Goal: Use online tool/utility: Utilize a website feature to perform a specific function

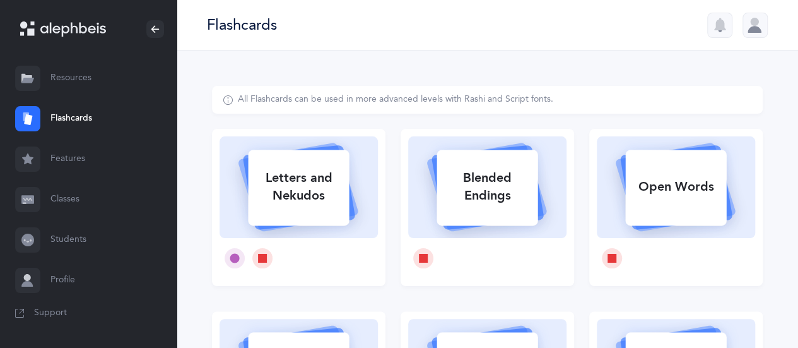
select select
select select "single"
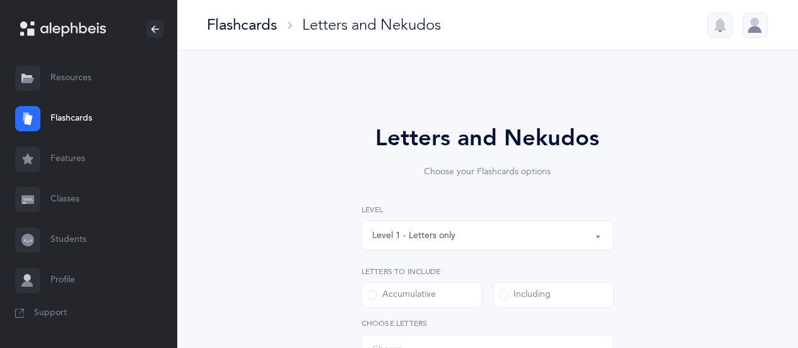
select select "27"
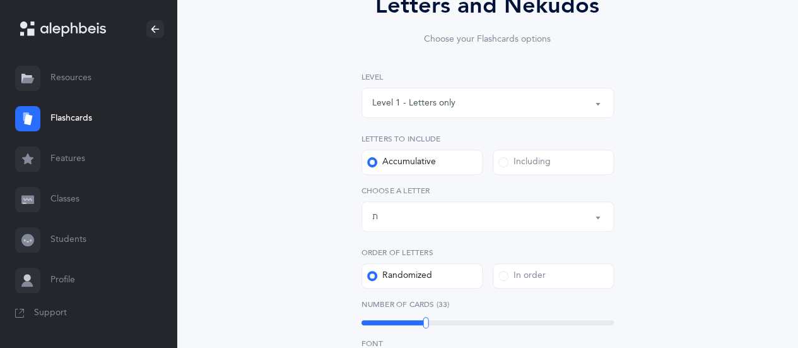
scroll to position [133, 0]
click at [502, 160] on span at bounding box center [503, 161] width 10 height 10
click at [0, 0] on input "Including" at bounding box center [0, 0] width 0 height 0
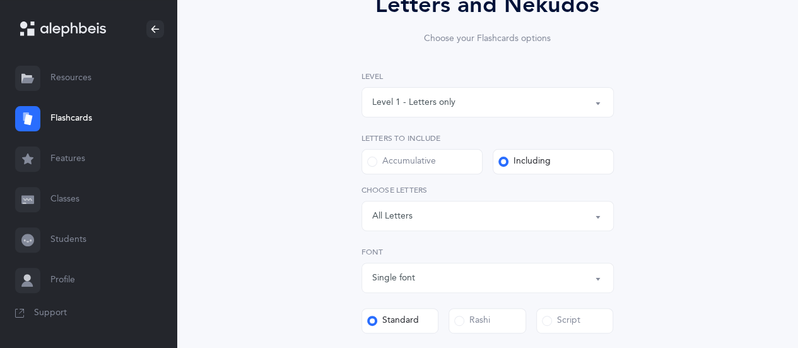
click at [596, 214] on button "Letters: All Letters" at bounding box center [487, 216] width 252 height 30
click at [390, 331] on link "ה" at bounding box center [487, 331] width 231 height 25
click at [390, 305] on link "ד" at bounding box center [487, 306] width 231 height 25
click at [389, 284] on link "ג" at bounding box center [487, 281] width 231 height 25
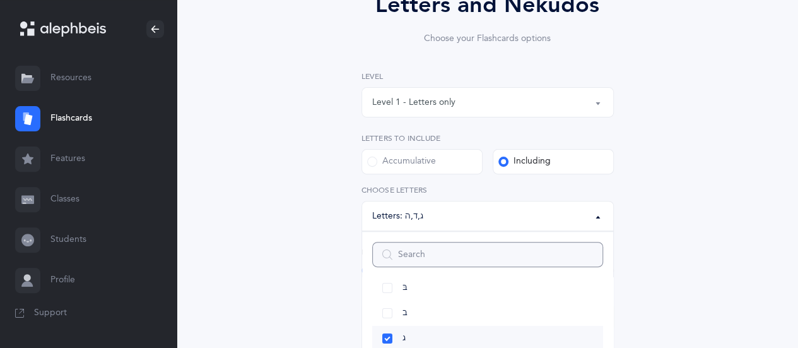
scroll to position [56, 0]
click at [387, 317] on link "ב" at bounding box center [487, 319] width 231 height 25
click at [387, 295] on link "בּ" at bounding box center [487, 294] width 231 height 25
click at [389, 319] on link "א" at bounding box center [487, 316] width 231 height 25
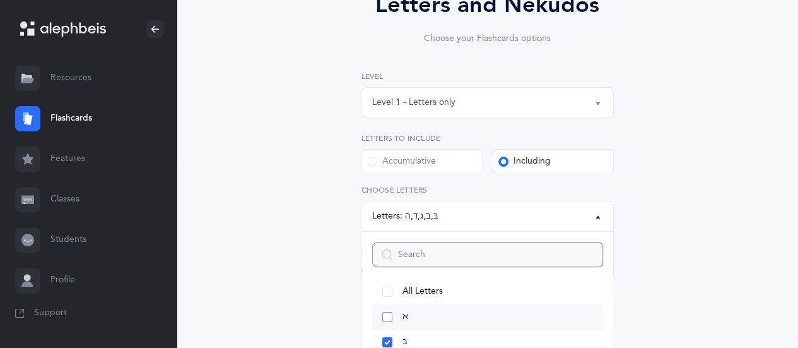
select select "1"
click at [695, 215] on div "Letters and Nekudos Choose your Flashcards options Level 1 - Letters only Level…" at bounding box center [487, 303] width 551 height 701
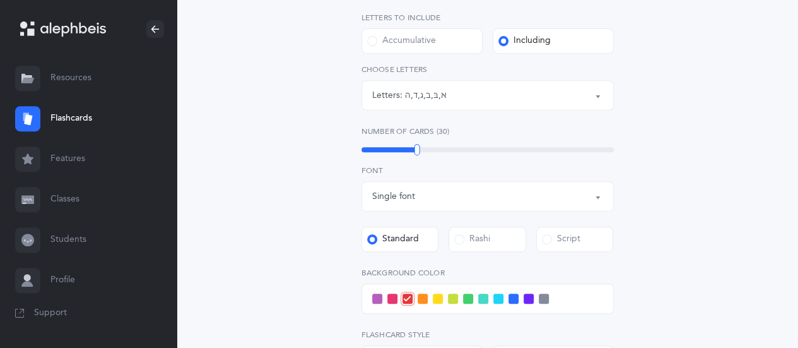
scroll to position [256, 0]
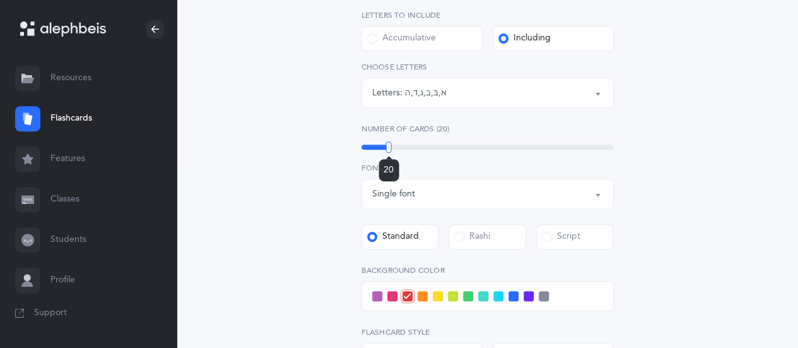
click at [389, 149] on div "20" at bounding box center [487, 146] width 252 height 5
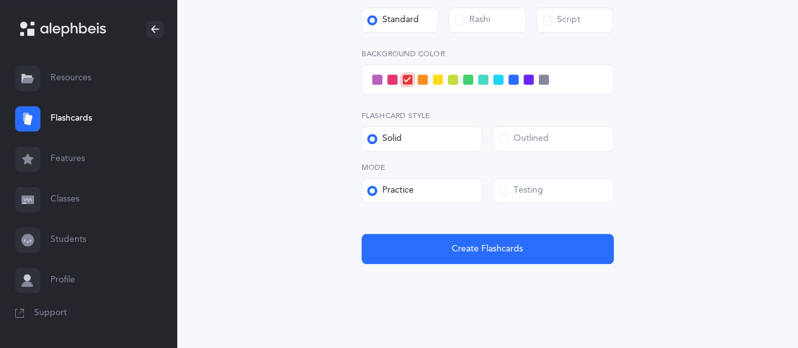
scroll to position [476, 0]
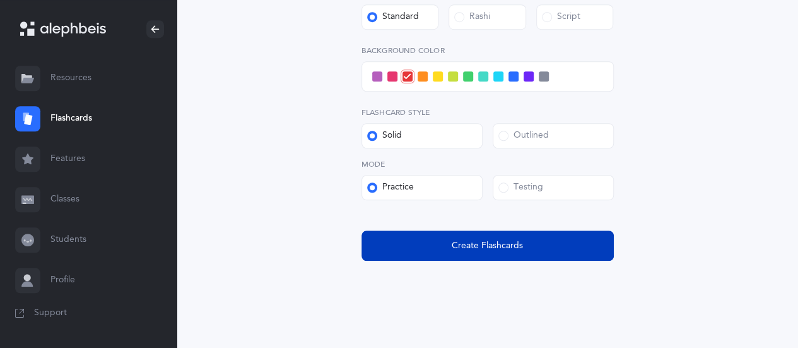
click at [484, 249] on span "Create Flashcards" at bounding box center [487, 245] width 71 height 13
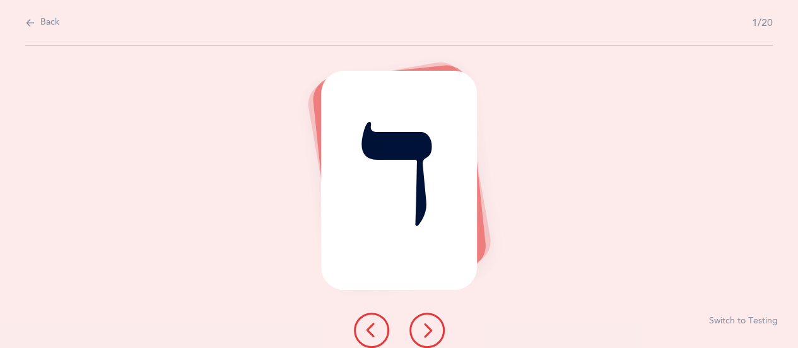
scroll to position [0, 0]
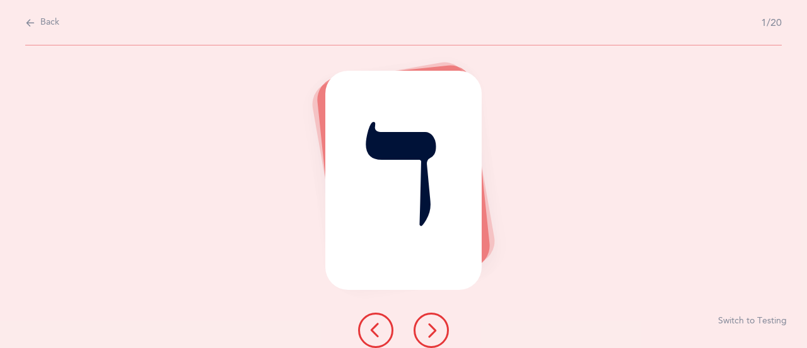
click at [433, 322] on button at bounding box center [431, 329] width 35 height 35
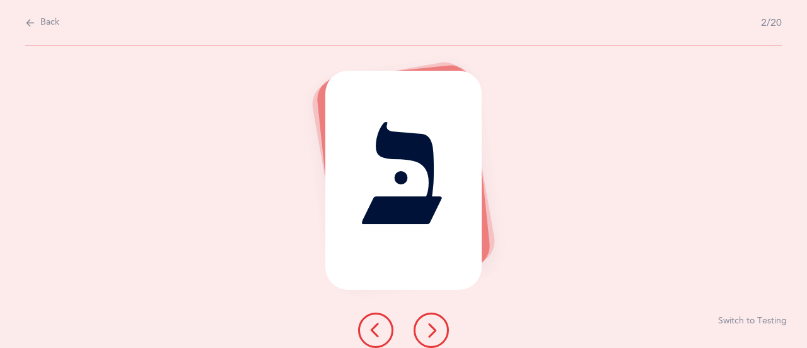
click at [433, 322] on button at bounding box center [431, 329] width 35 height 35
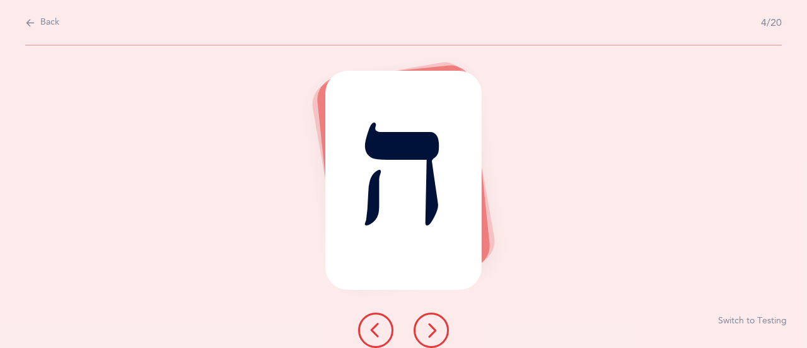
click at [433, 322] on button at bounding box center [431, 329] width 35 height 35
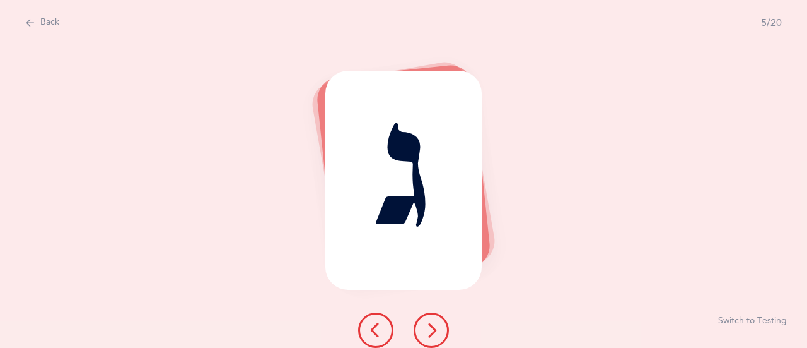
click at [433, 322] on button at bounding box center [431, 329] width 35 height 35
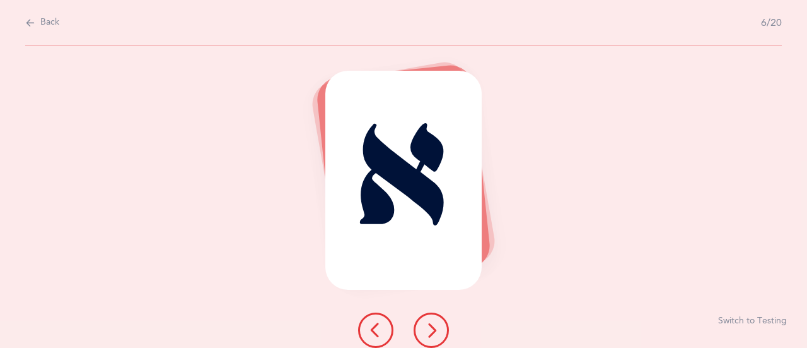
click at [433, 322] on button at bounding box center [431, 329] width 35 height 35
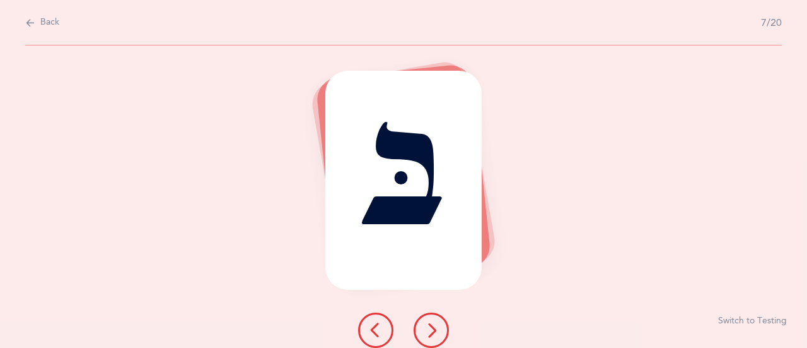
click at [433, 322] on button at bounding box center [431, 329] width 35 height 35
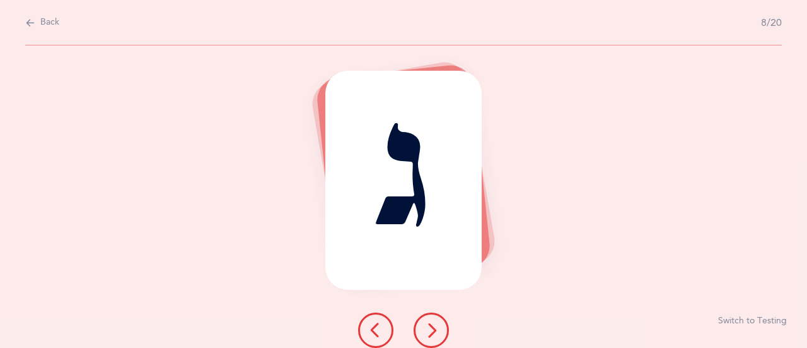
click at [433, 322] on button at bounding box center [431, 329] width 35 height 35
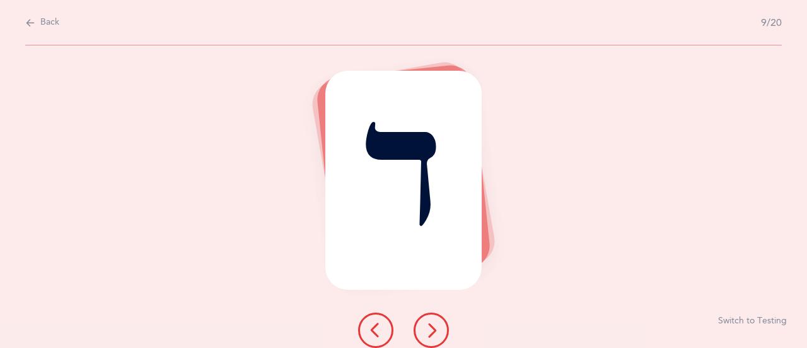
click at [433, 322] on button at bounding box center [431, 329] width 35 height 35
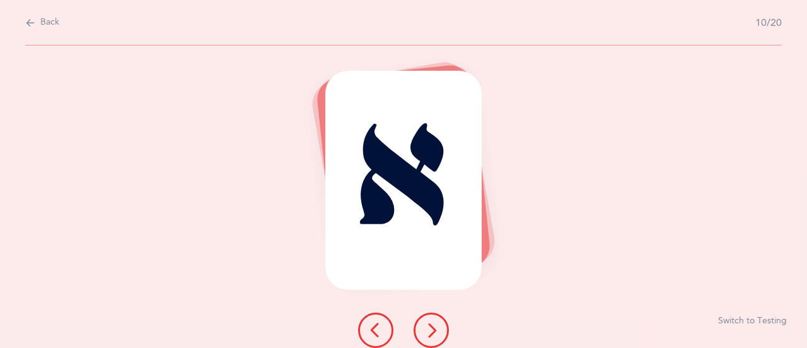
click at [433, 322] on button at bounding box center [431, 329] width 35 height 35
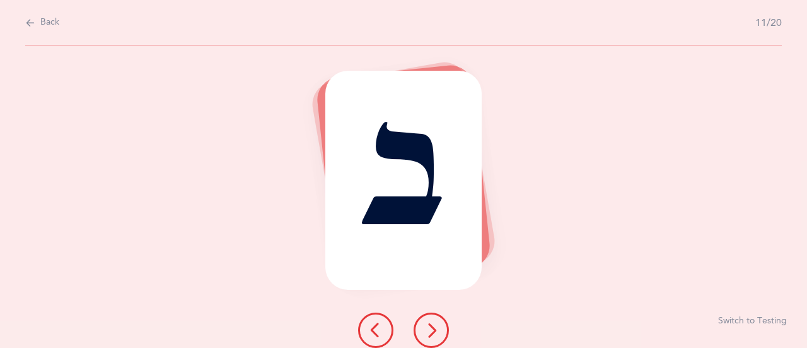
click at [433, 322] on button at bounding box center [431, 329] width 35 height 35
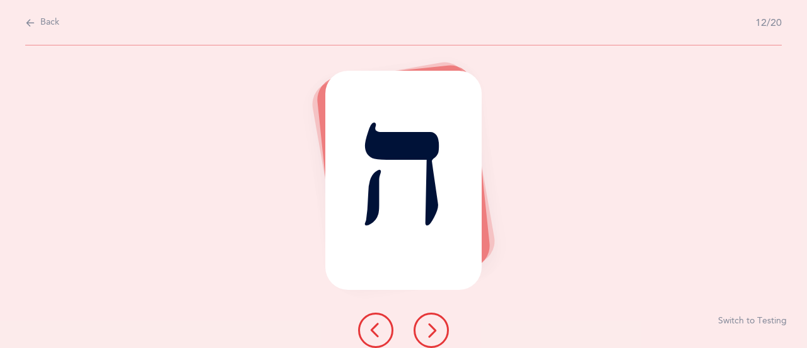
click at [433, 322] on button at bounding box center [431, 329] width 35 height 35
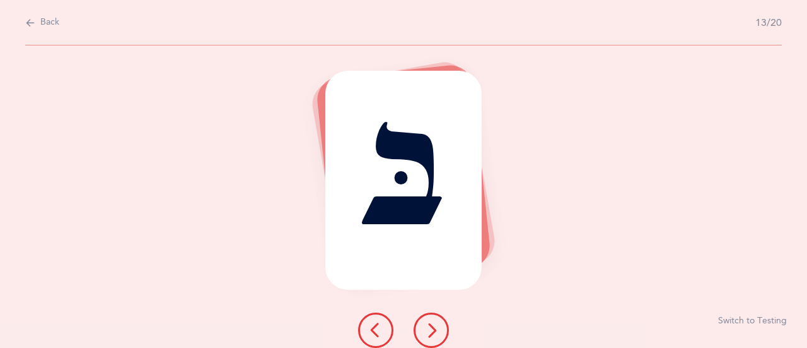
click at [433, 322] on button at bounding box center [431, 329] width 35 height 35
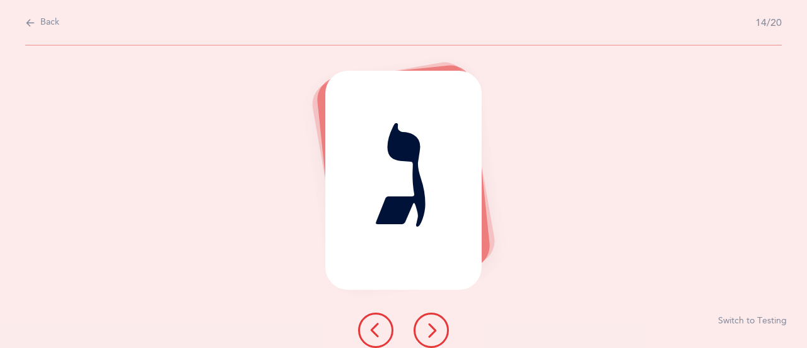
click at [433, 322] on button at bounding box center [431, 329] width 35 height 35
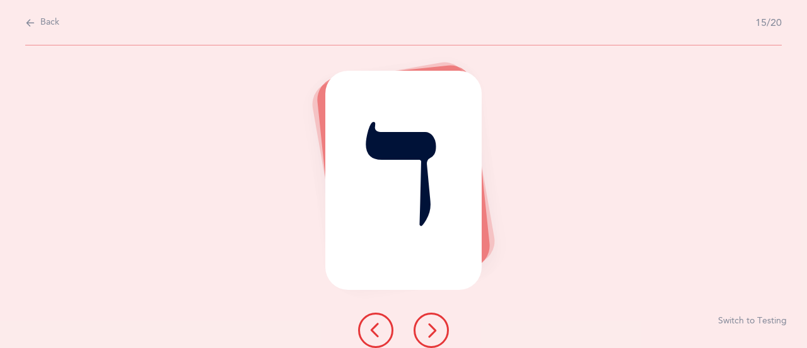
click at [433, 322] on button at bounding box center [431, 329] width 35 height 35
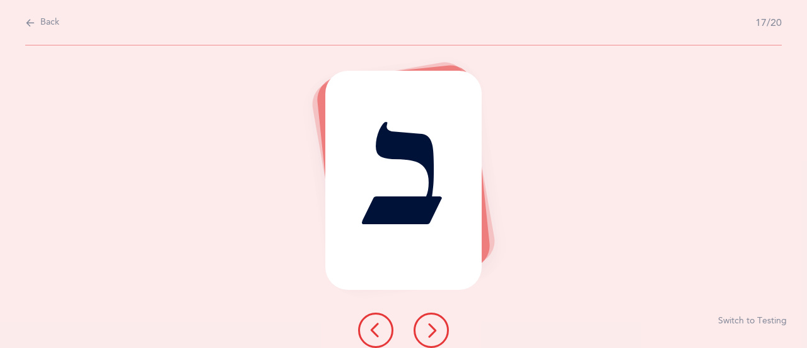
click at [433, 322] on button at bounding box center [431, 329] width 35 height 35
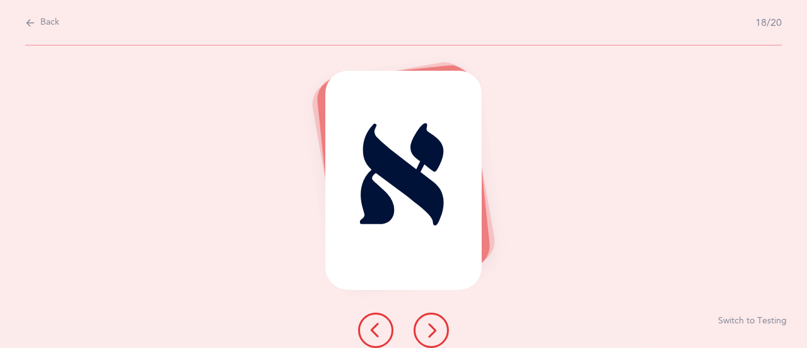
click at [433, 322] on button at bounding box center [431, 329] width 35 height 35
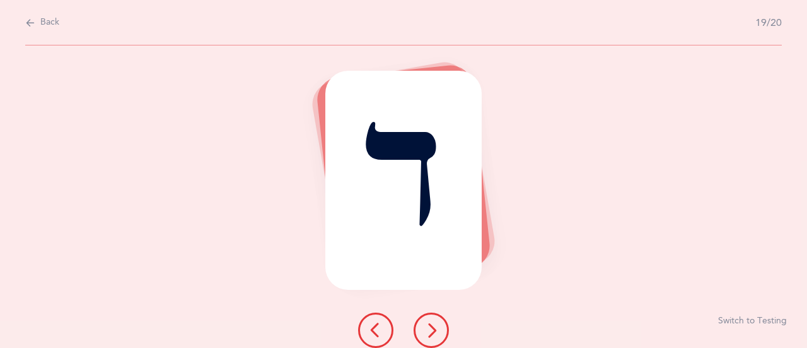
click at [433, 322] on button at bounding box center [431, 329] width 35 height 35
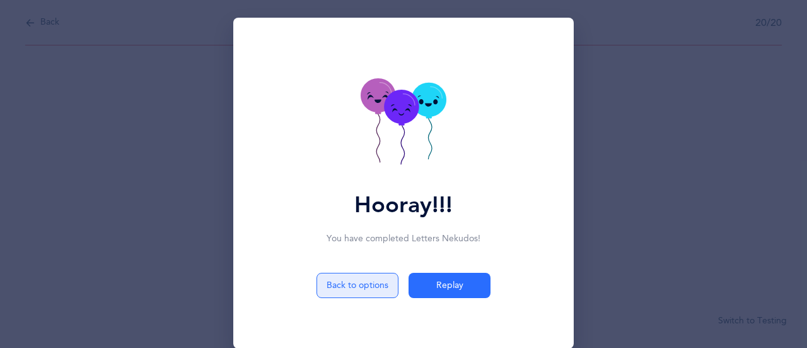
click at [341, 288] on button "Back to options" at bounding box center [358, 285] width 82 height 25
select select "1"
select select "single"
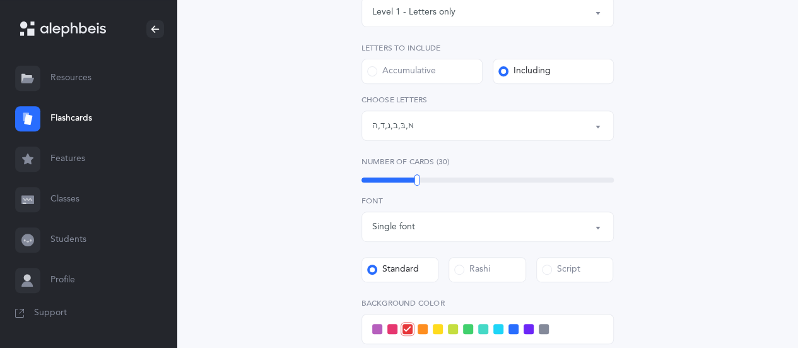
scroll to position [224, 0]
click at [377, 180] on div "16" at bounding box center [487, 179] width 252 height 5
click at [375, 180] on div "15" at bounding box center [487, 179] width 252 height 5
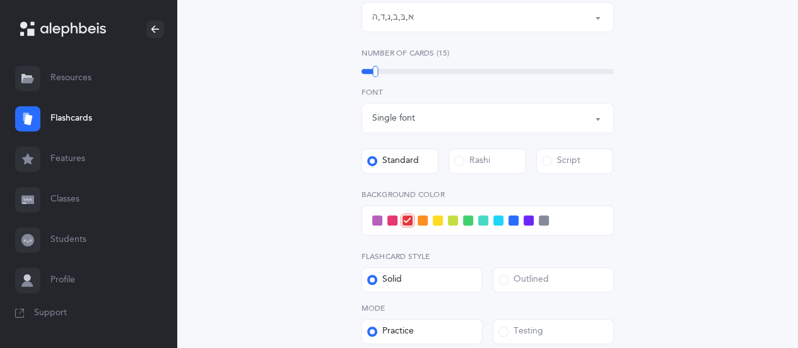
scroll to position [333, 0]
click at [499, 222] on span at bounding box center [498, 219] width 10 height 10
click at [0, 0] on input "checkbox" at bounding box center [0, 0] width 0 height 0
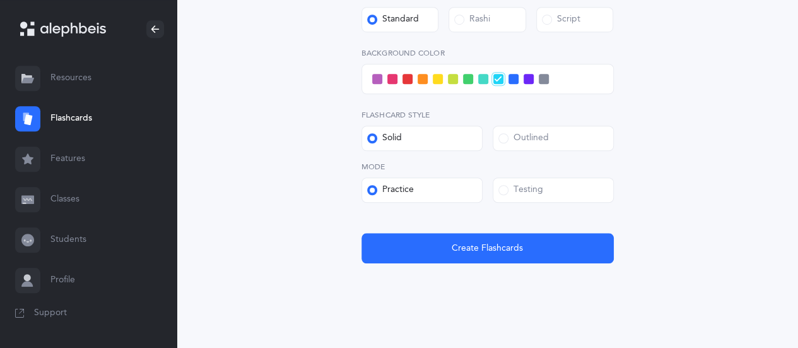
scroll to position [475, 0]
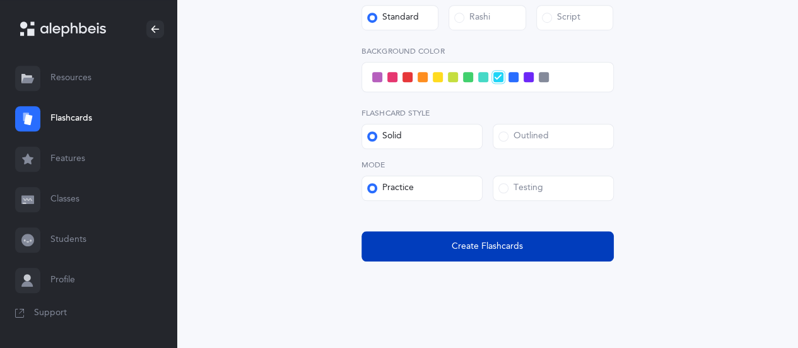
click at [505, 252] on span "Create Flashcards" at bounding box center [487, 246] width 71 height 13
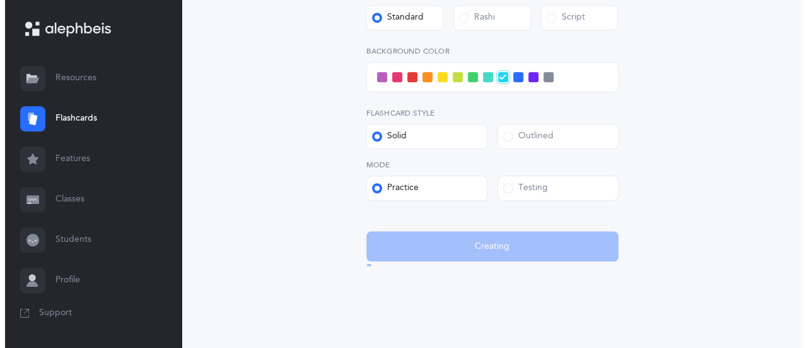
scroll to position [0, 0]
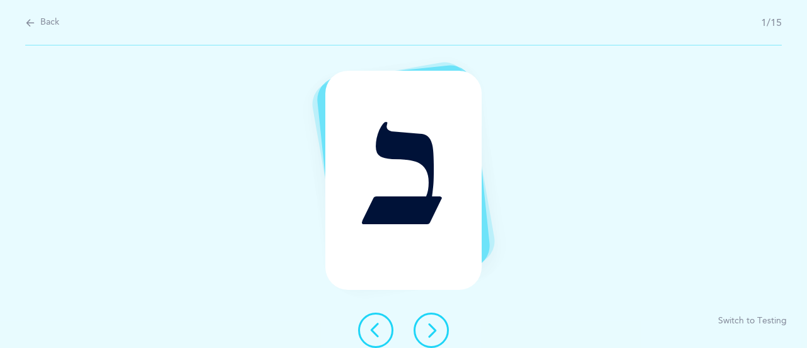
click at [433, 321] on button at bounding box center [431, 329] width 35 height 35
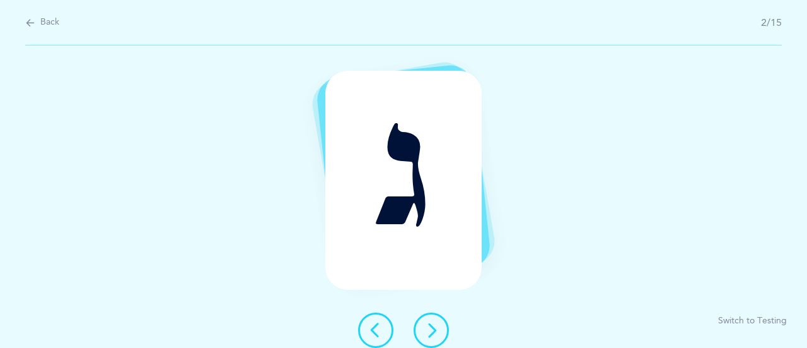
click at [433, 321] on button at bounding box center [431, 329] width 35 height 35
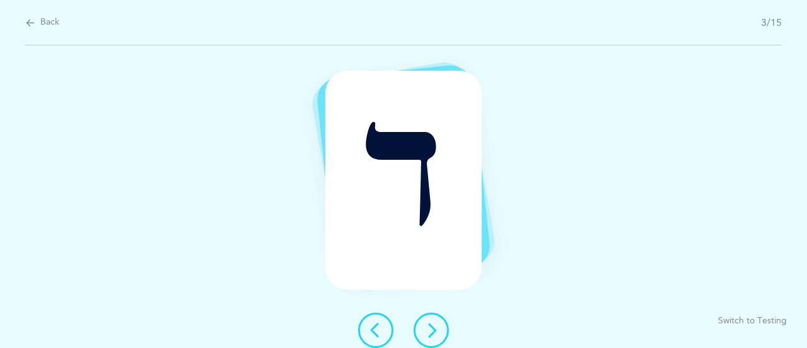
click at [433, 321] on button at bounding box center [431, 329] width 35 height 35
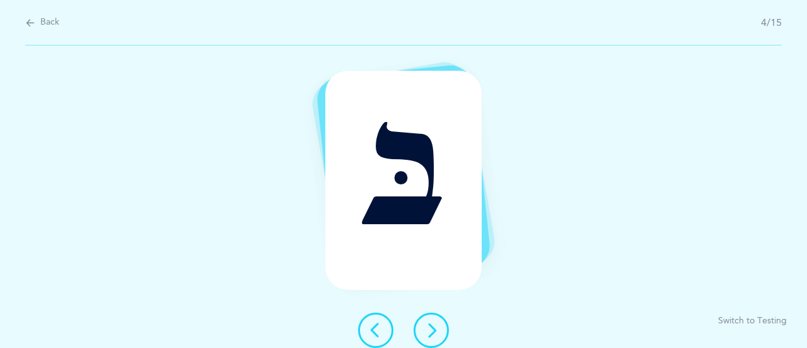
click at [433, 321] on button at bounding box center [431, 329] width 35 height 35
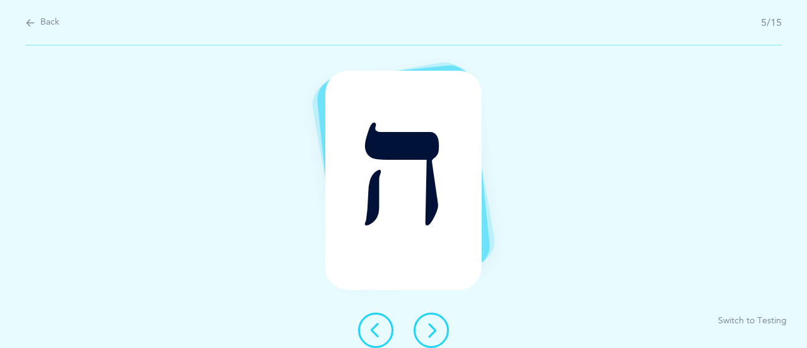
click at [433, 321] on button at bounding box center [431, 329] width 35 height 35
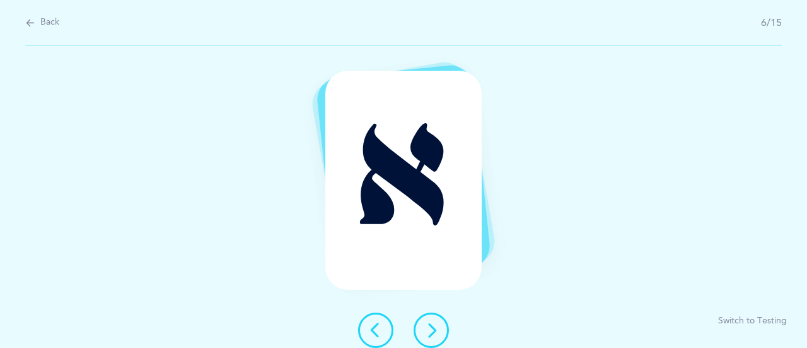
click at [433, 321] on button at bounding box center [431, 329] width 35 height 35
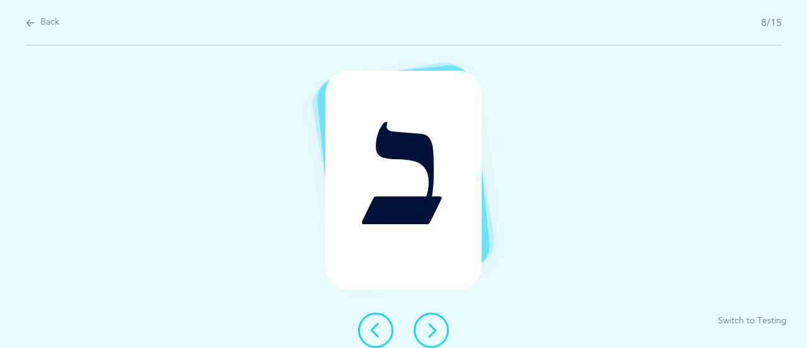
click at [433, 321] on button at bounding box center [431, 329] width 35 height 35
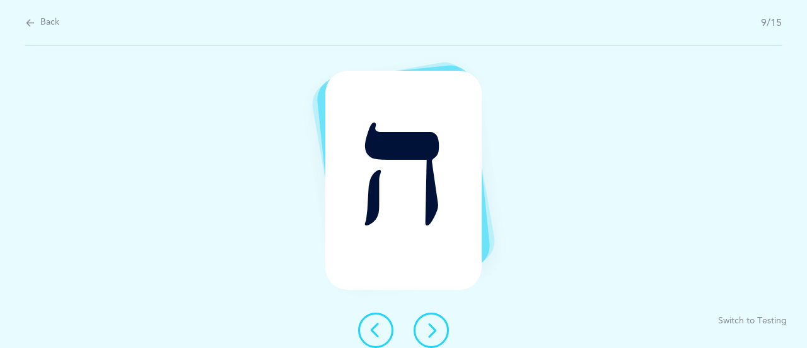
click at [433, 321] on button at bounding box center [431, 329] width 35 height 35
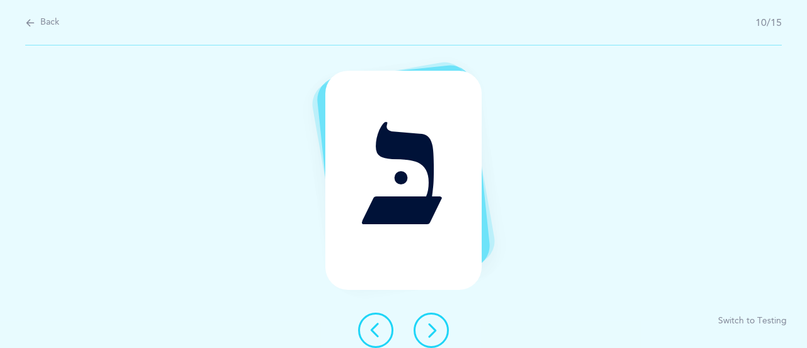
click at [433, 321] on button at bounding box center [431, 329] width 35 height 35
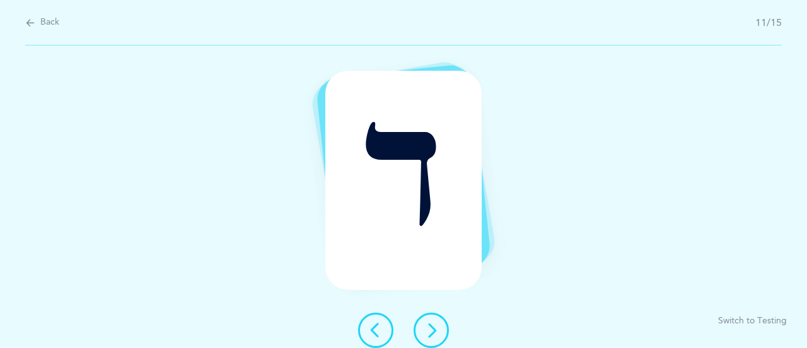
click at [433, 321] on button at bounding box center [431, 329] width 35 height 35
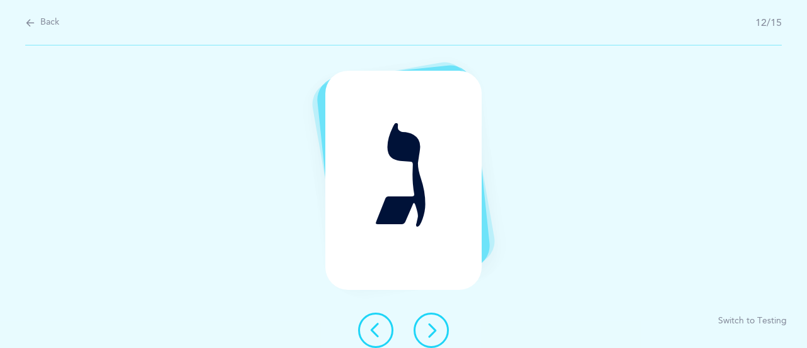
click at [433, 321] on button at bounding box center [431, 329] width 35 height 35
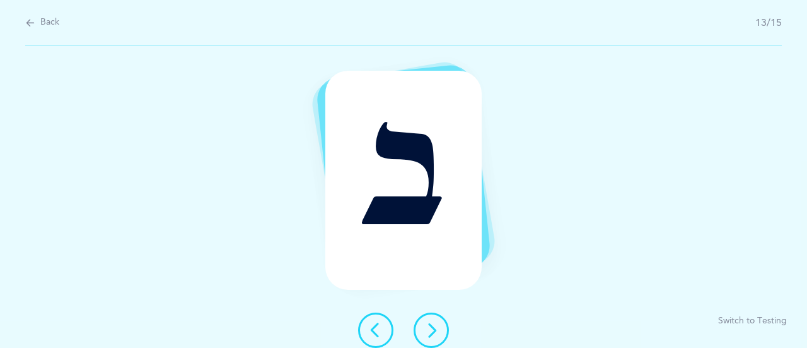
click at [433, 321] on button at bounding box center [431, 329] width 35 height 35
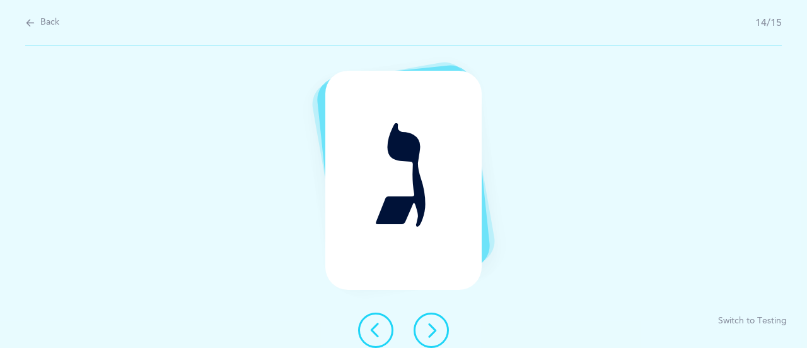
click at [433, 321] on button at bounding box center [431, 329] width 35 height 35
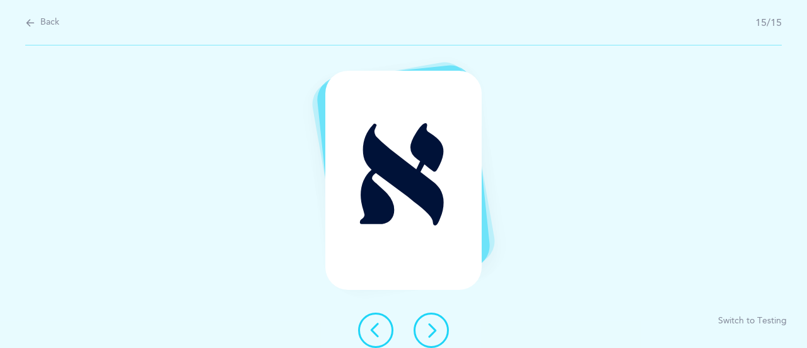
click at [433, 321] on button at bounding box center [431, 329] width 35 height 35
